Goal: Browse casually

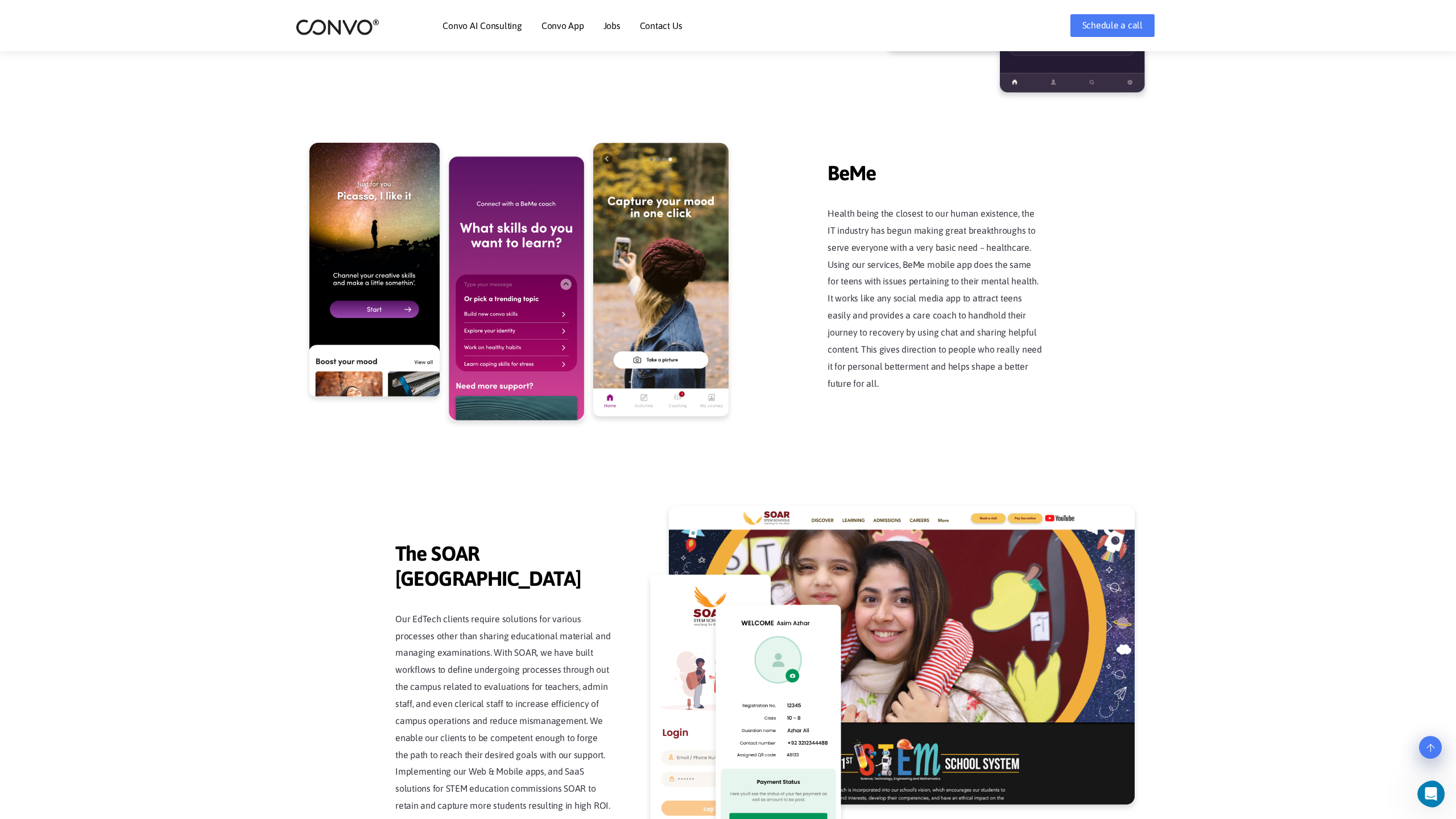
scroll to position [2895, 0]
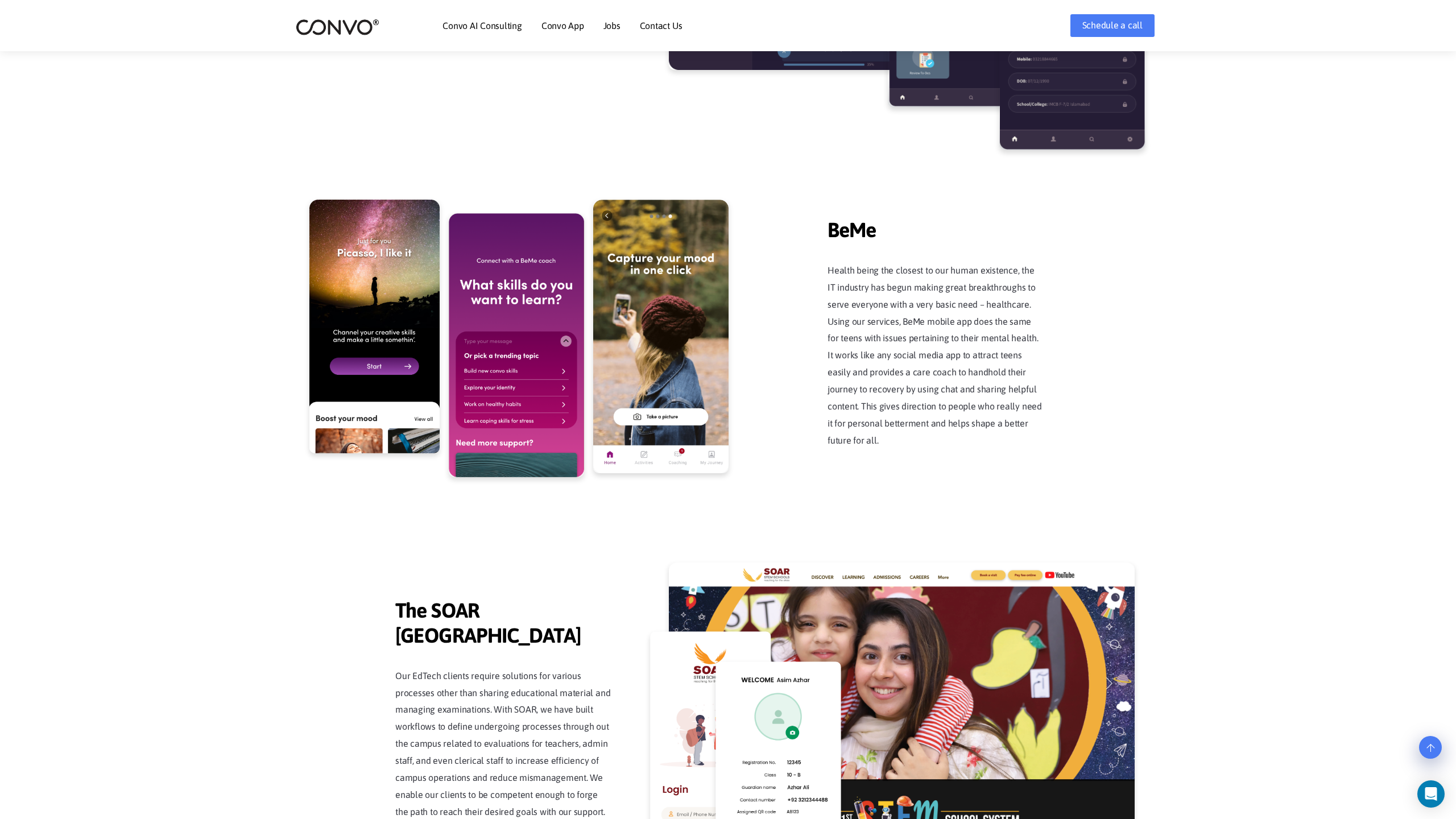
scroll to position [2895, 0]
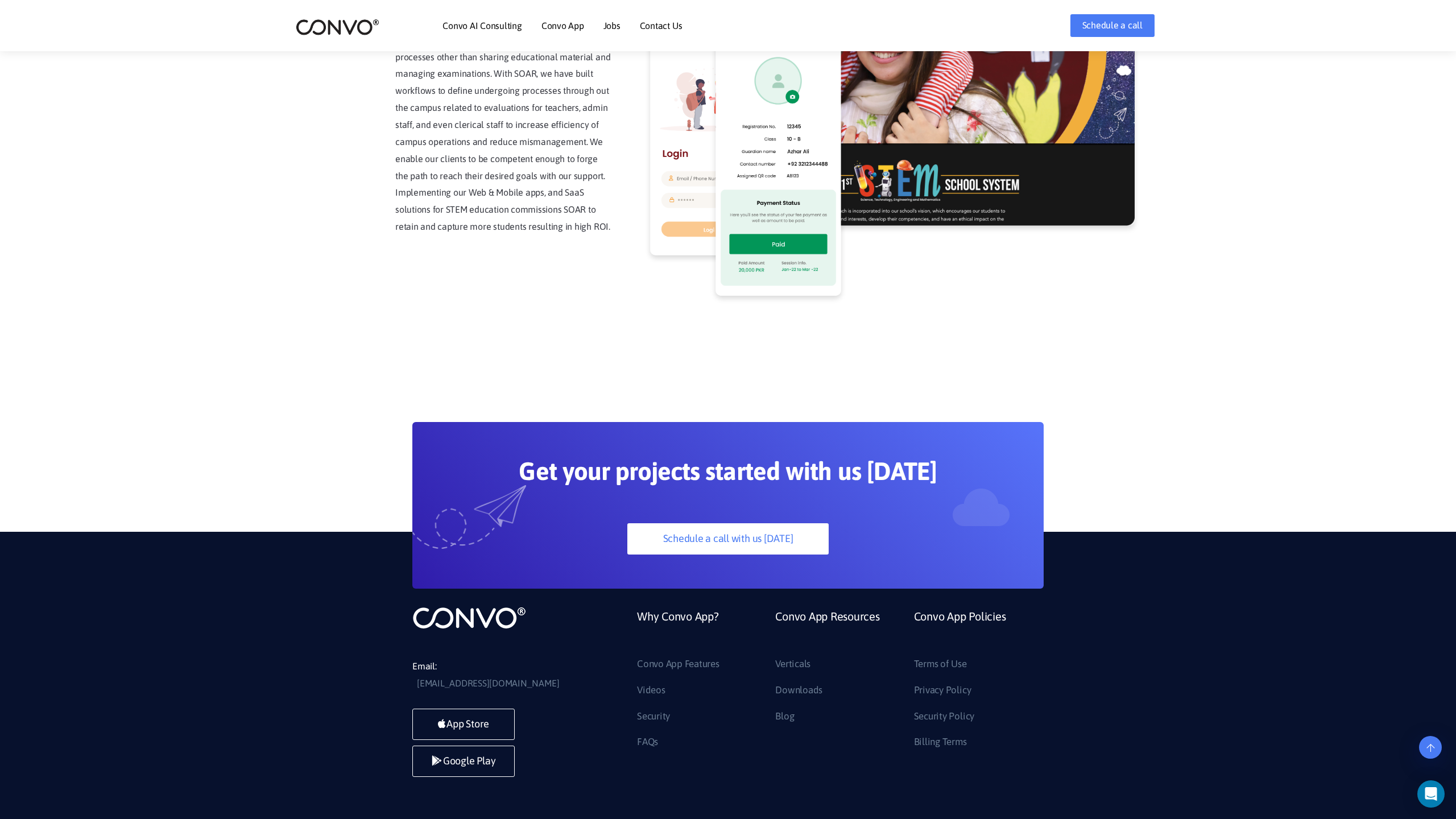
scroll to position [2895, 0]
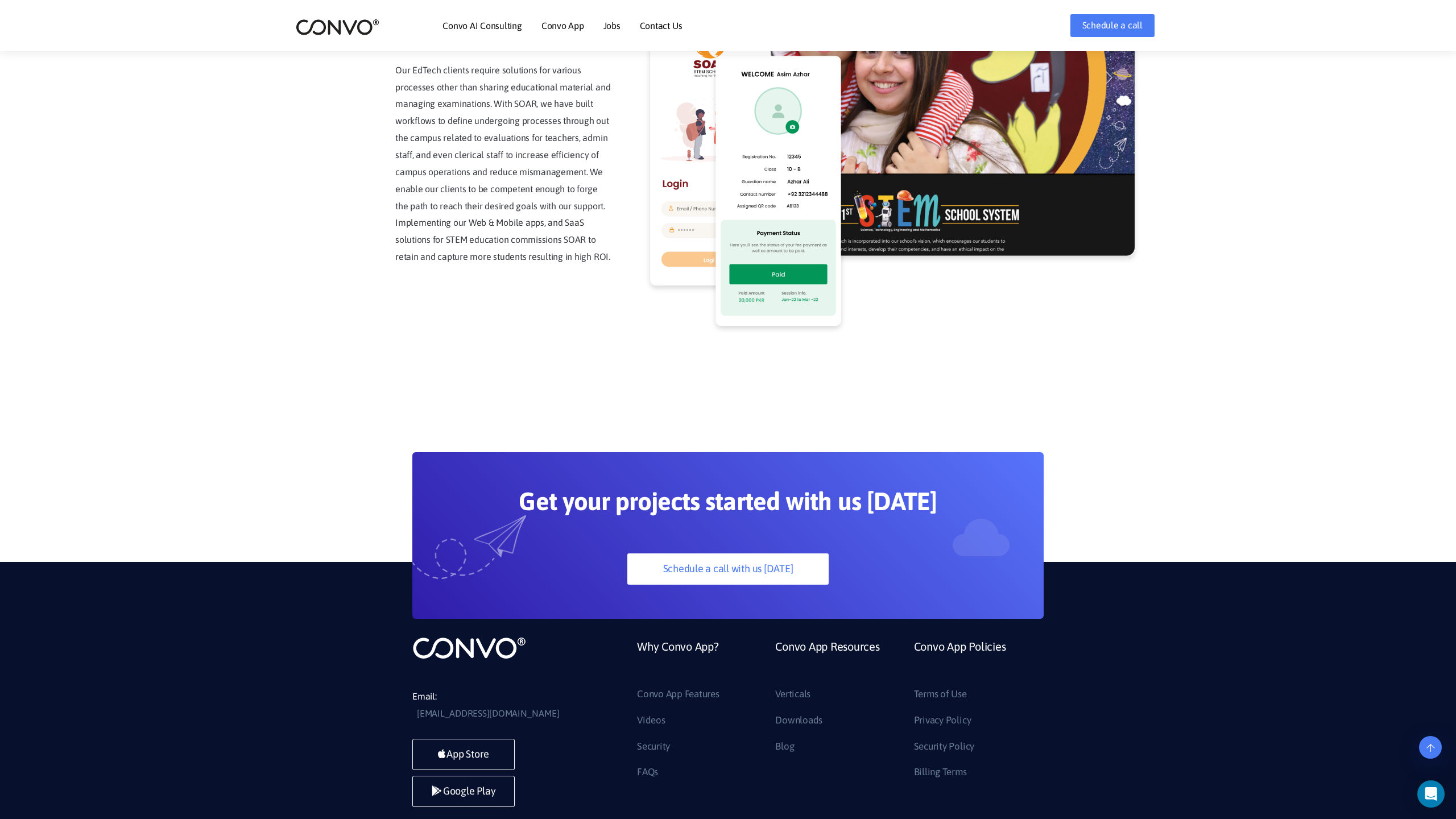
scroll to position [2895, 0]
